Goal: Information Seeking & Learning: Understand process/instructions

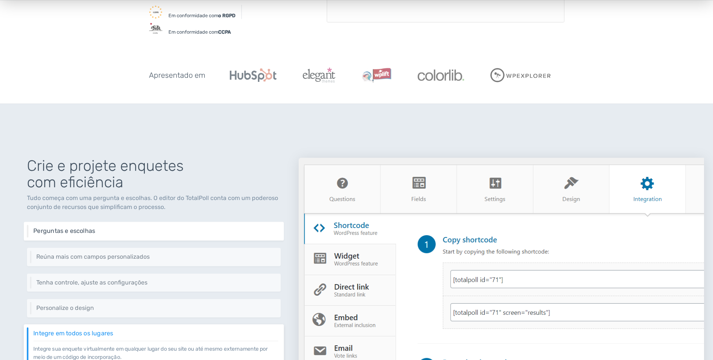
scroll to position [337, 0]
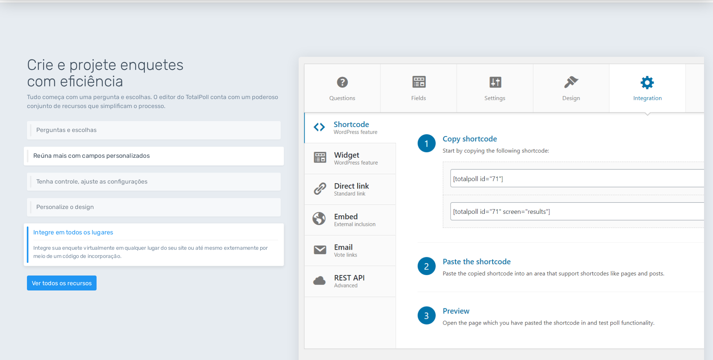
click at [92, 157] on font "Reúna mais com campos personalizados" at bounding box center [91, 155] width 116 height 7
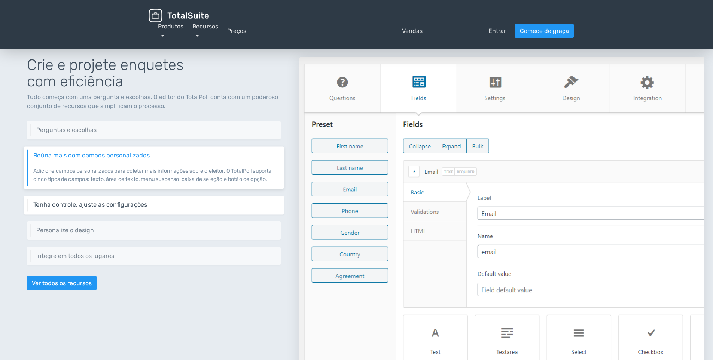
click at [156, 205] on div "Tenha controle, ajuste as configurações Controle diferentes aspectos da sua enq…" at bounding box center [154, 205] width 260 height 19
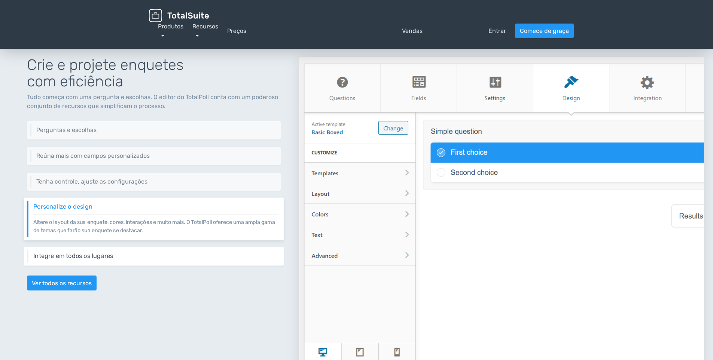
click at [120, 257] on h6 "Integre em todos os lugares" at bounding box center [155, 256] width 245 height 7
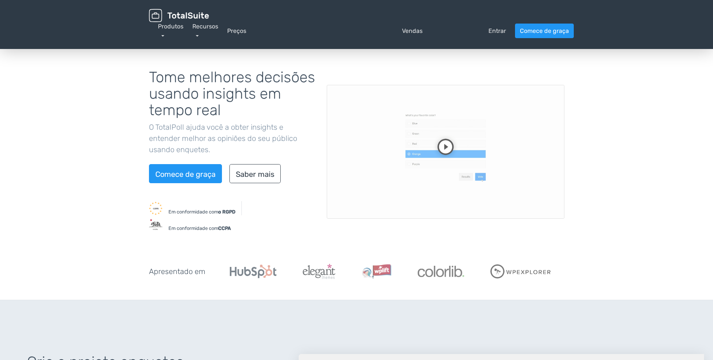
scroll to position [0, 0]
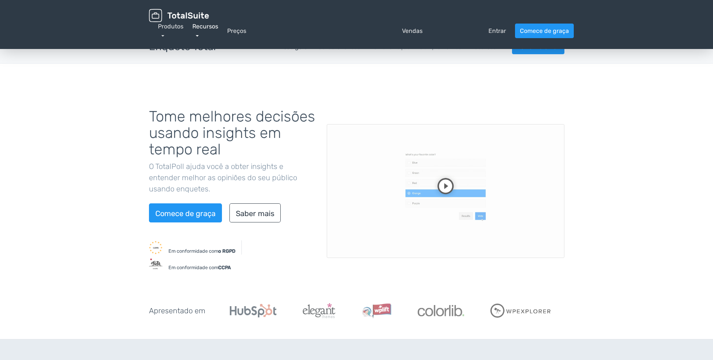
click at [203, 25] on font "Recursos" at bounding box center [205, 26] width 26 height 7
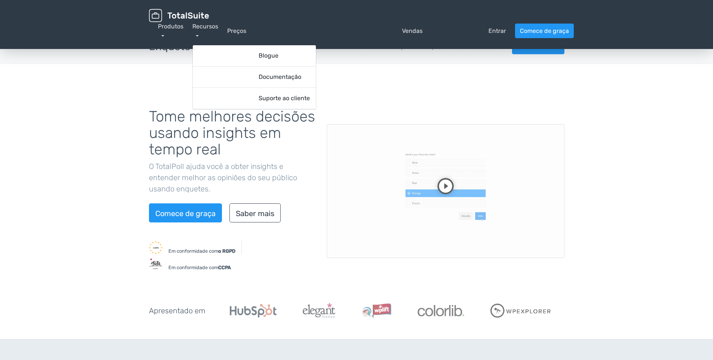
click at [402, 103] on div "Tome melhores decisões usando insights em tempo real O TotalPoll ajuda você a o…" at bounding box center [356, 191] width 427 height 183
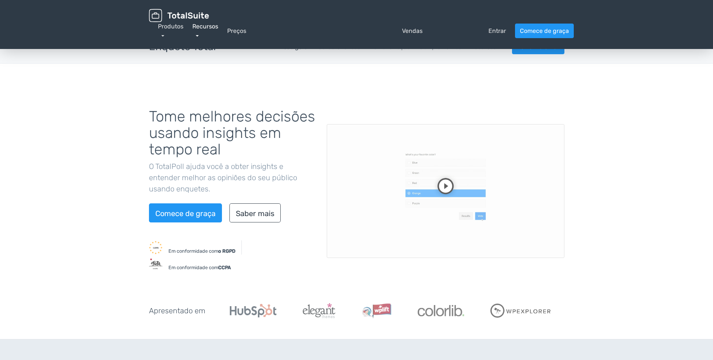
click at [198, 25] on font "Recursos" at bounding box center [205, 26] width 26 height 7
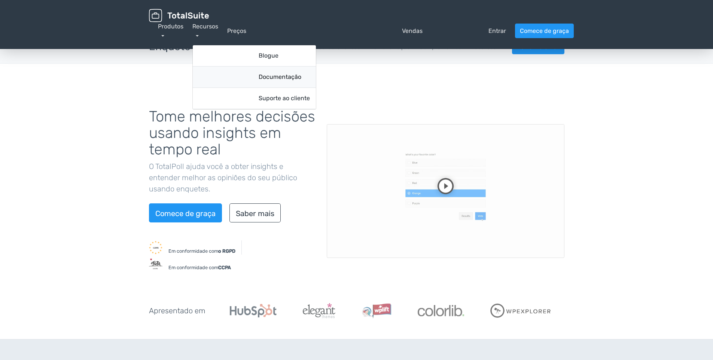
click at [274, 79] on font "Documentação" at bounding box center [280, 76] width 43 height 7
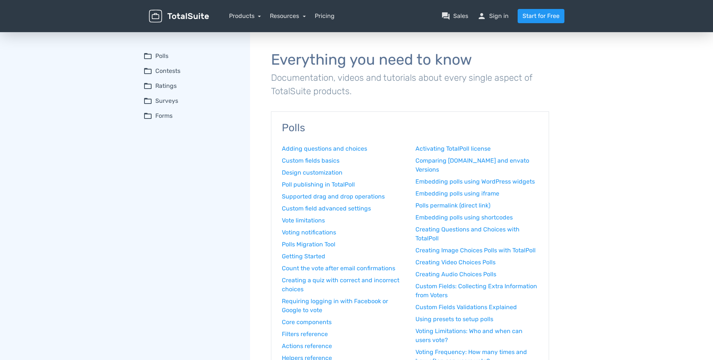
click at [160, 116] on summary "folder_open Forms" at bounding box center [191, 116] width 96 height 9
click at [196, 142] on link "Integration & sharing" at bounding box center [196, 141] width 87 height 8
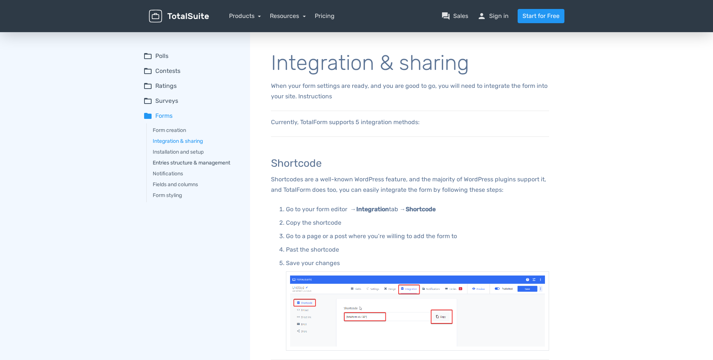
click at [192, 161] on link "Entries structure & management" at bounding box center [196, 163] width 87 height 8
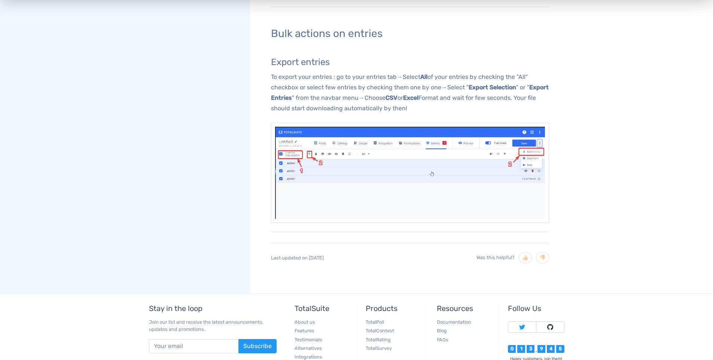
scroll to position [487, 0]
